Goal: Find specific page/section: Find specific page/section

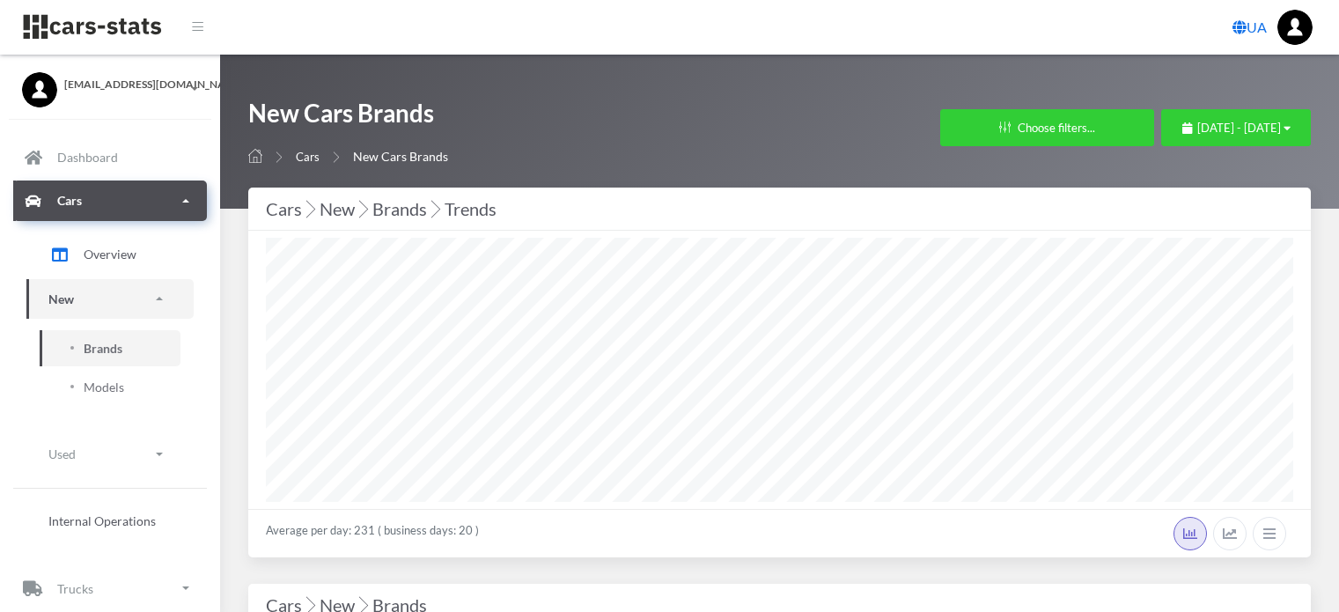
select select "25"
click at [1182, 134] on div "September 1, 2025 - September 23, 2025" at bounding box center [1236, 129] width 108 height 18
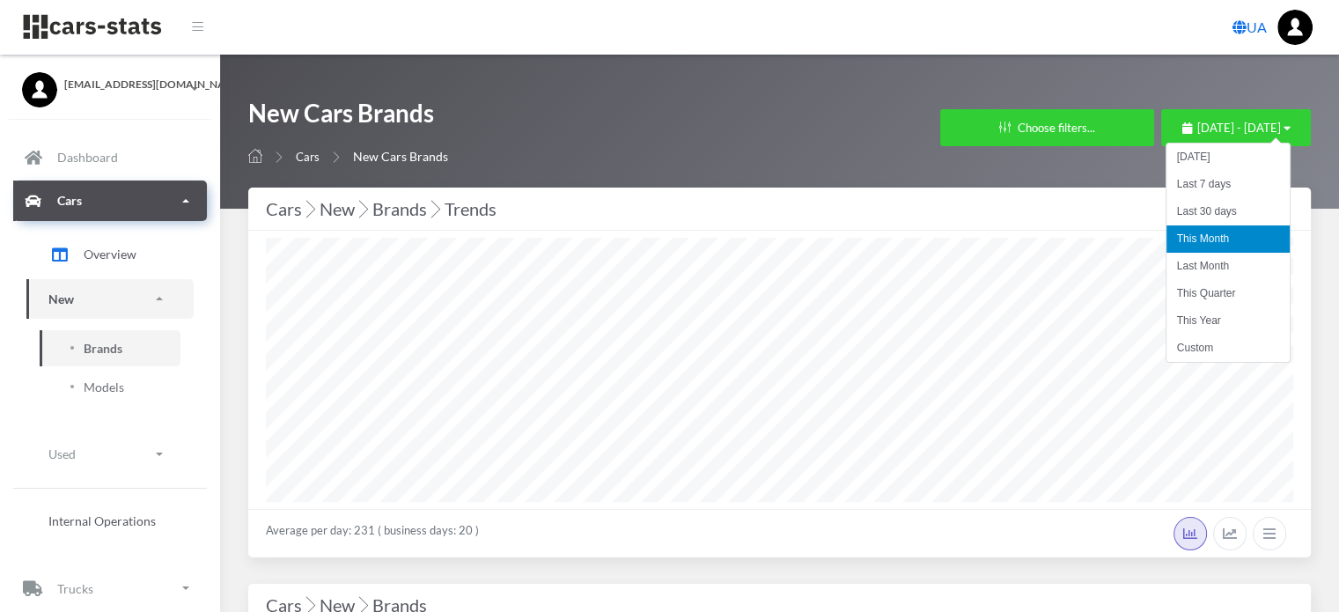
click at [1197, 232] on li "This Month" at bounding box center [1228, 238] width 123 height 27
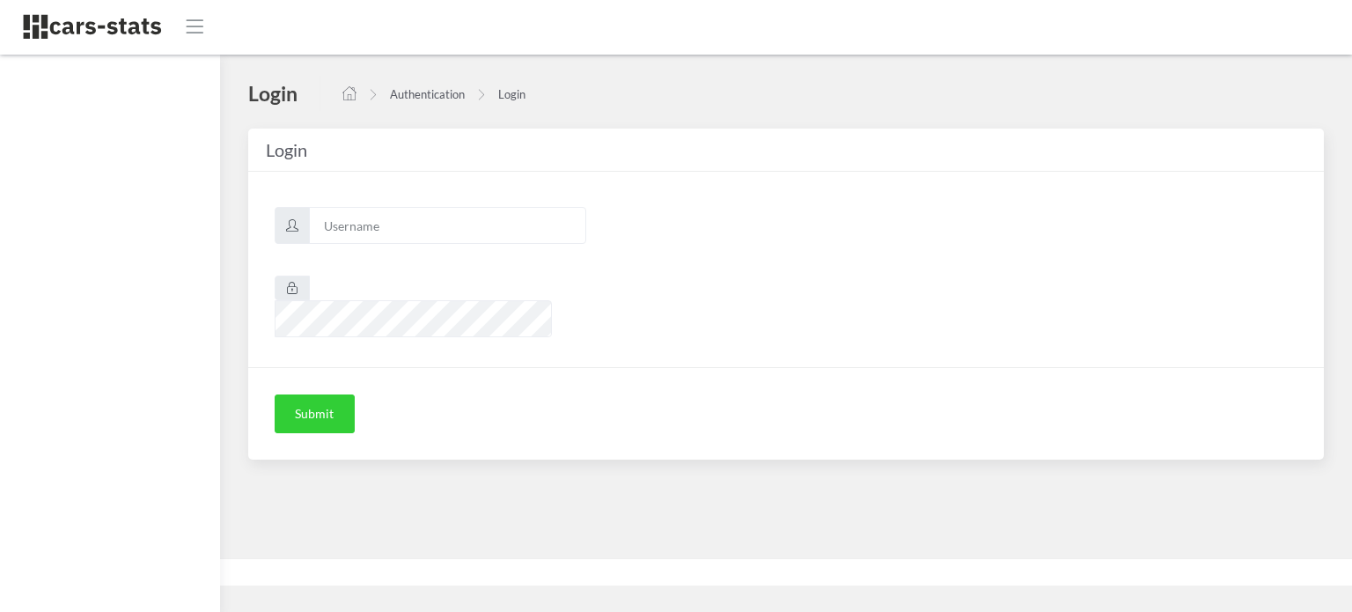
scroll to position [13, 13]
type input "awt"
click at [329, 394] on button "Submit" at bounding box center [315, 413] width 80 height 39
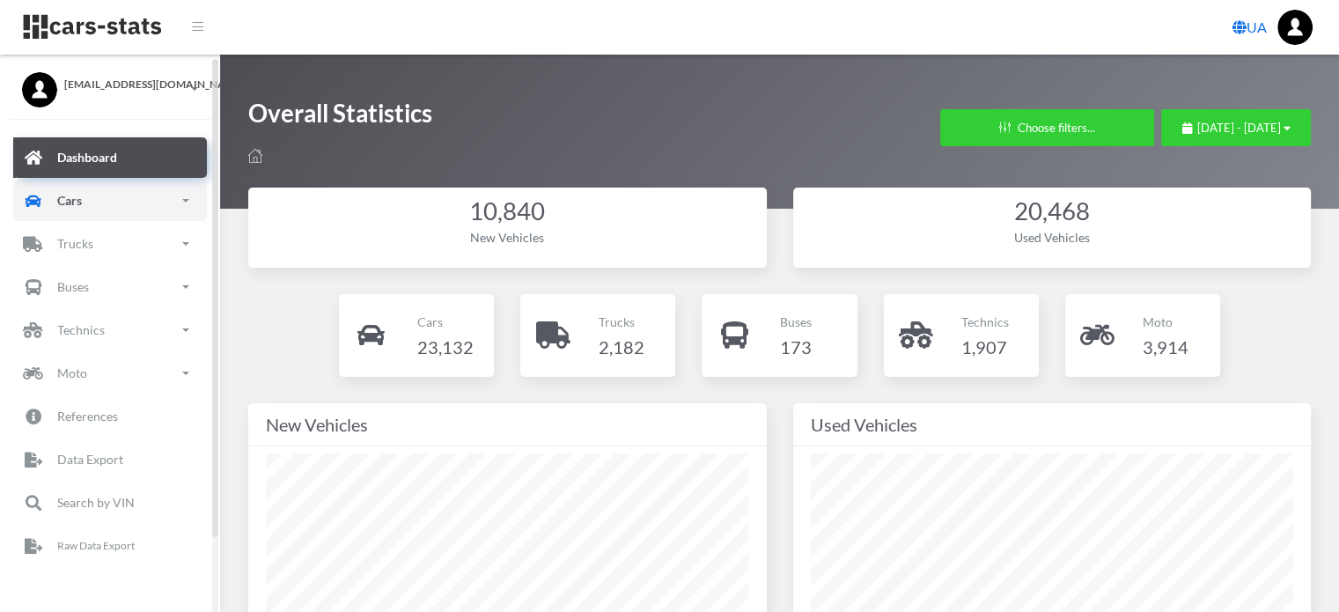
click at [90, 206] on link "Cars" at bounding box center [110, 200] width 194 height 40
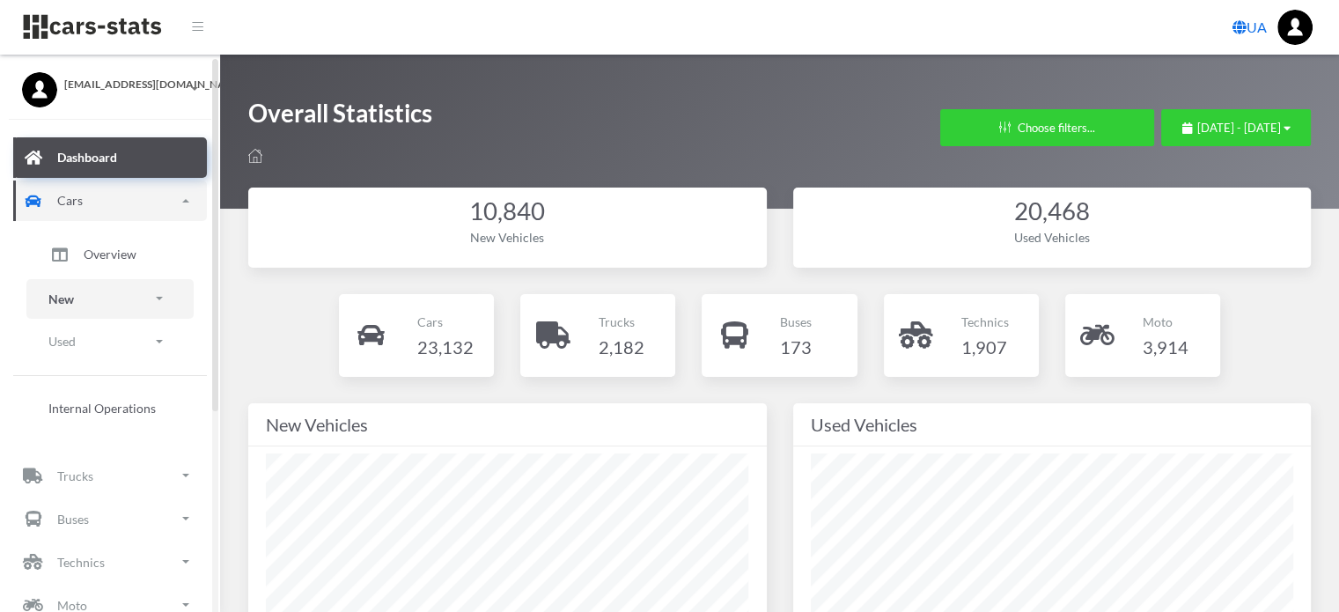
click at [99, 295] on link "New" at bounding box center [109, 299] width 167 height 40
click at [106, 346] on span "Brands" at bounding box center [103, 348] width 39 height 18
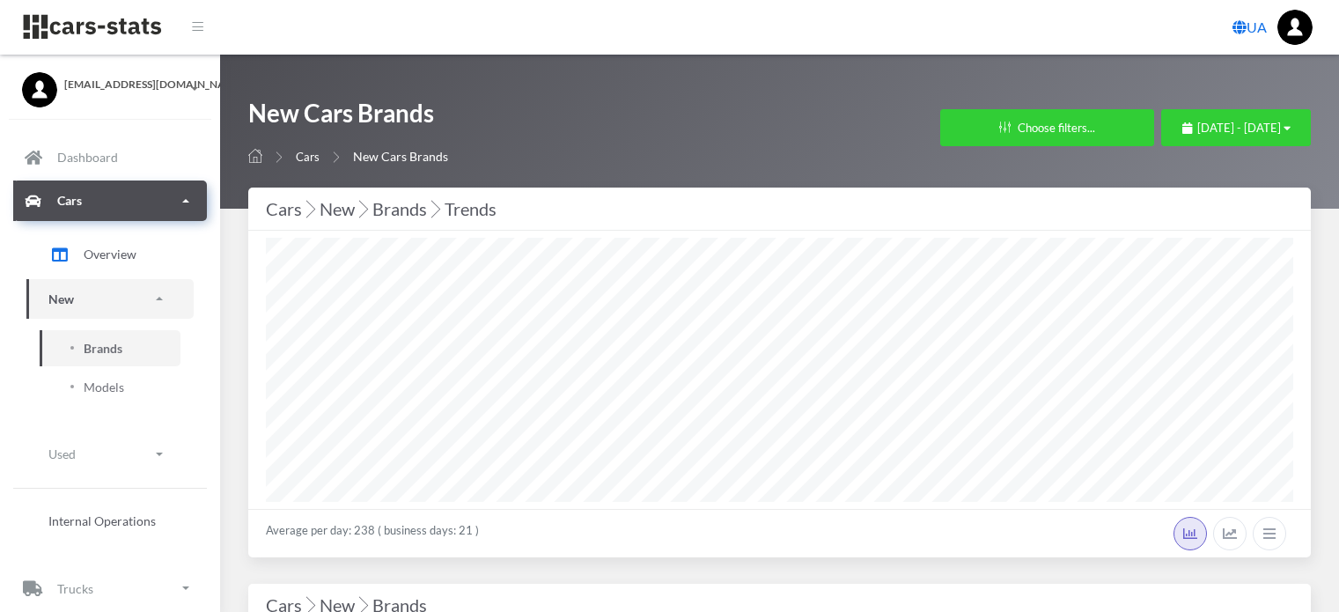
select select "25"
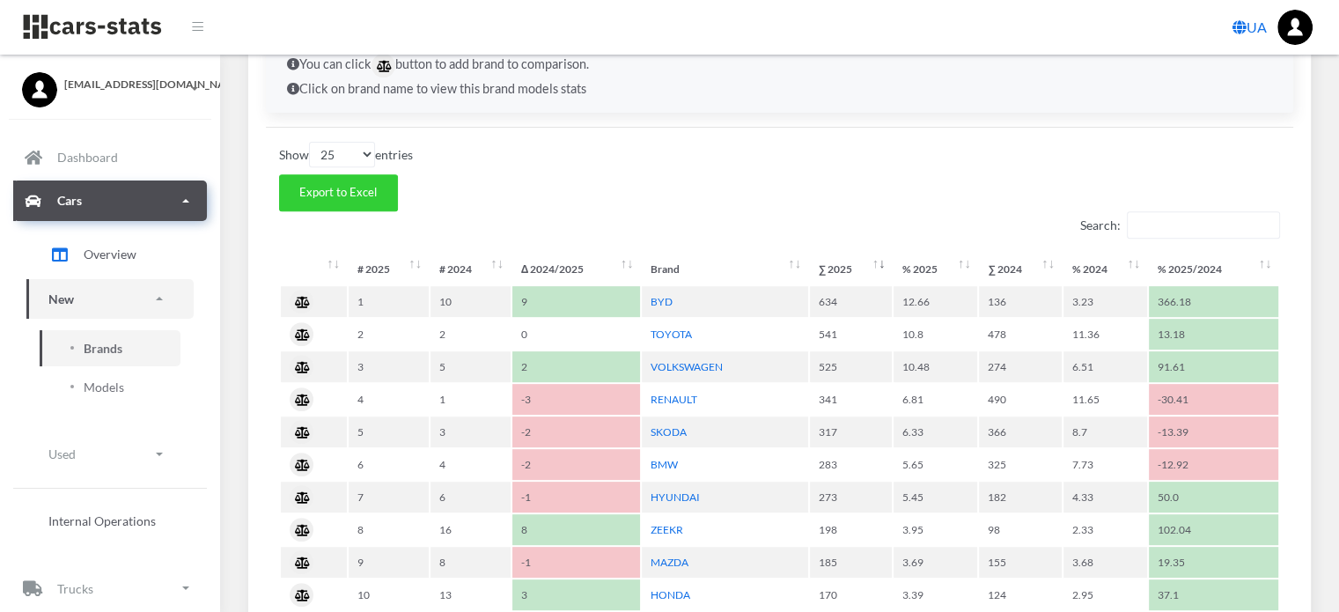
scroll to position [704, 0]
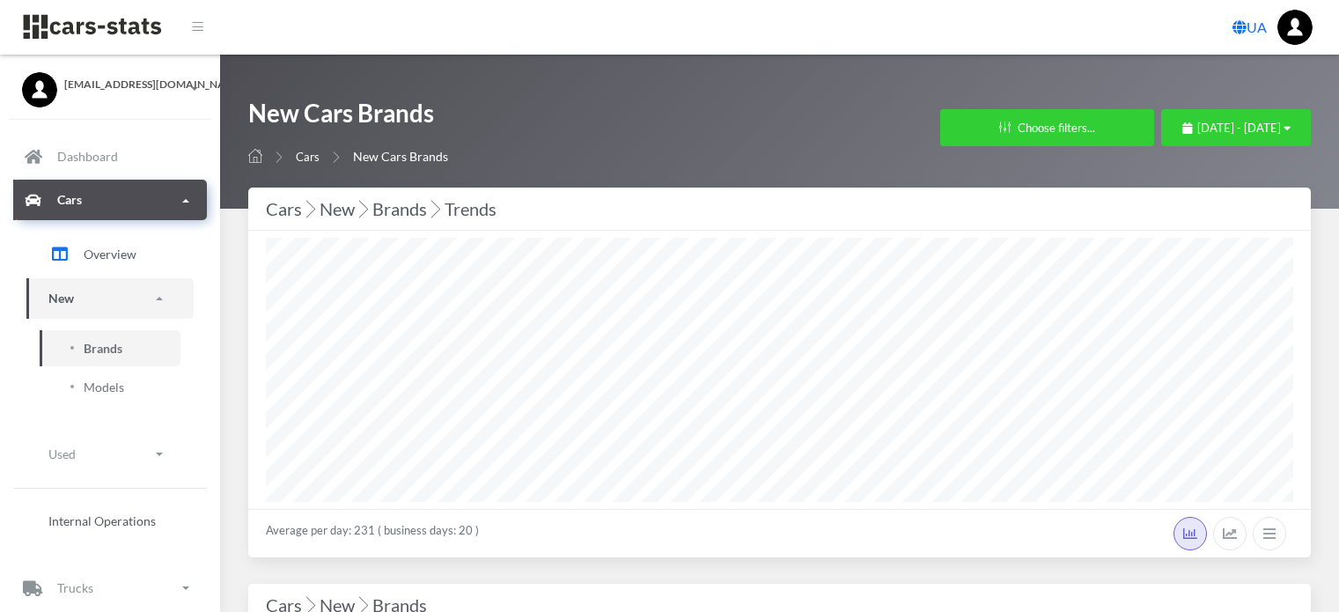
select select "25"
